Goal: Task Accomplishment & Management: Manage account settings

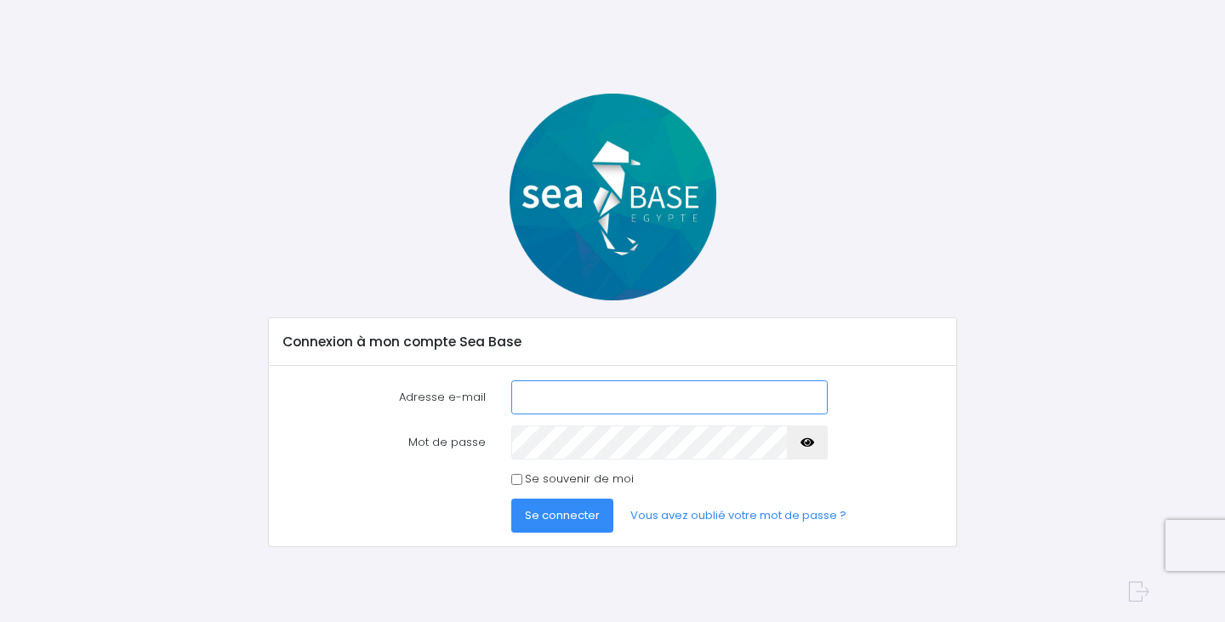
click at [790, 621] on com-1password-button at bounding box center [612, 622] width 1225 height 0
type input "nais@redseabase.com"
drag, startPoint x: 658, startPoint y: 410, endPoint x: 600, endPoint y: 397, distance: 60.1
click at [600, 397] on form "Adresse e-mail nais@redseabase.com Mot de passe Se connecter" at bounding box center [612, 456] width 660 height 153
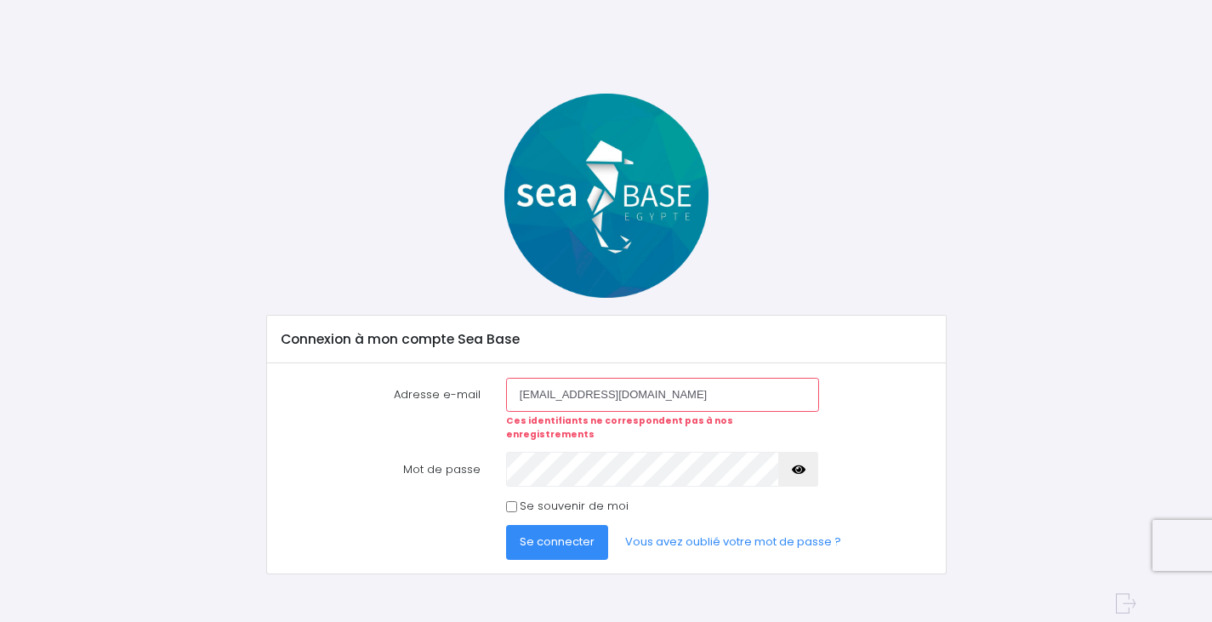
click at [600, 391] on input "[EMAIL_ADDRESS][DOMAIN_NAME]" at bounding box center [662, 395] width 313 height 34
drag, startPoint x: 645, startPoint y: 396, endPoint x: 472, endPoint y: 381, distance: 174.2
click at [472, 381] on div "Adresse e-mail nais@redseabase.com Ces identifiants ne correspondent pas à nos …" at bounding box center [606, 410] width 677 height 64
type input "nathalie@redseabase.com"
